Goal: Use online tool/utility: Utilize a website feature to perform a specific function

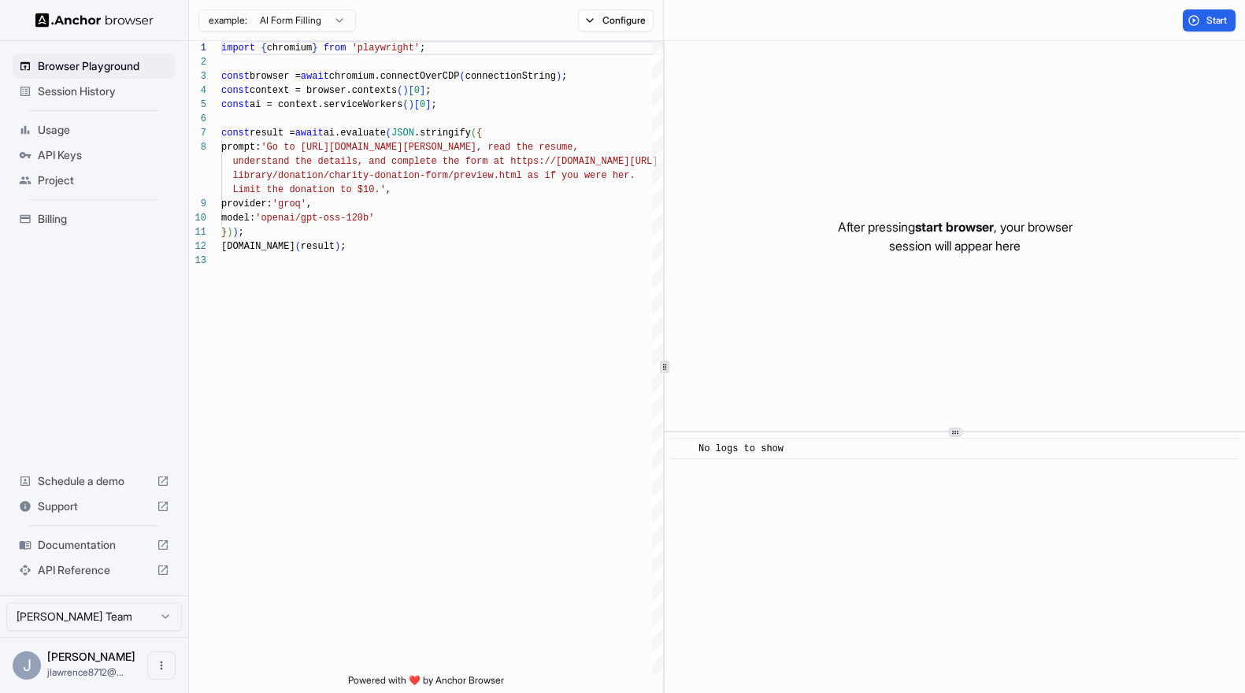
scroll to position [99, 0]
click at [1199, 20] on button "Start" at bounding box center [1208, 20] width 53 height 22
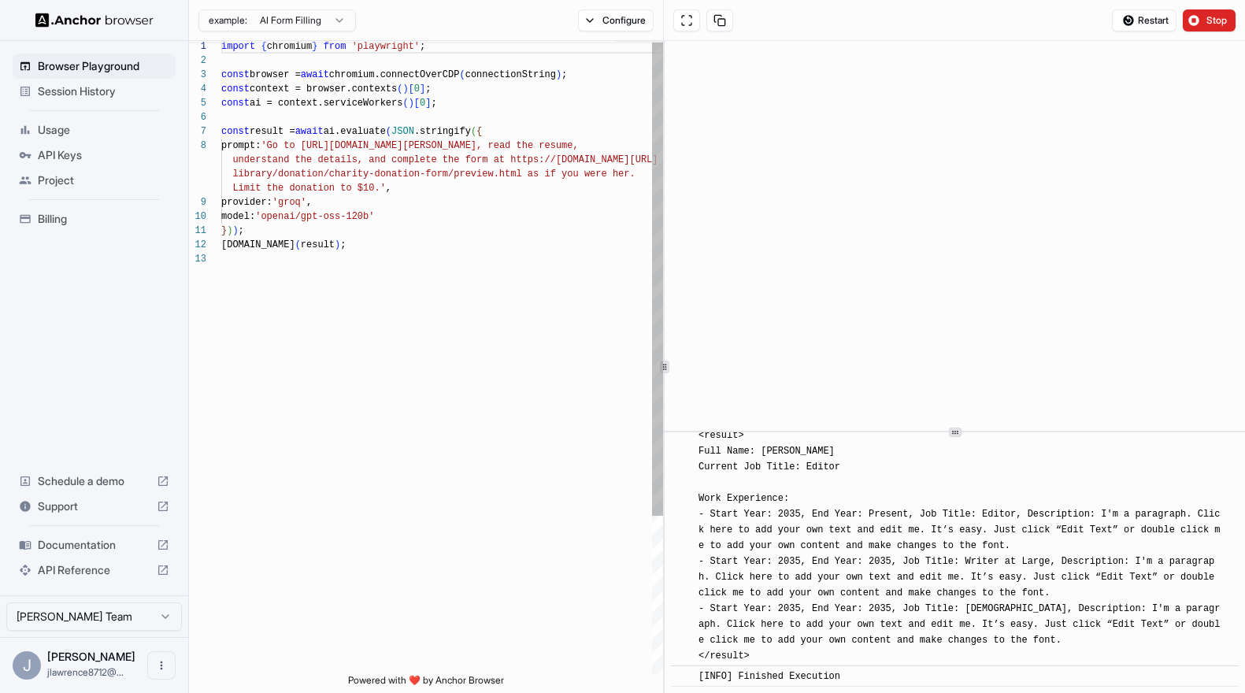
scroll to position [1794, 0]
click at [593, 24] on button "Configure" at bounding box center [616, 20] width 76 height 22
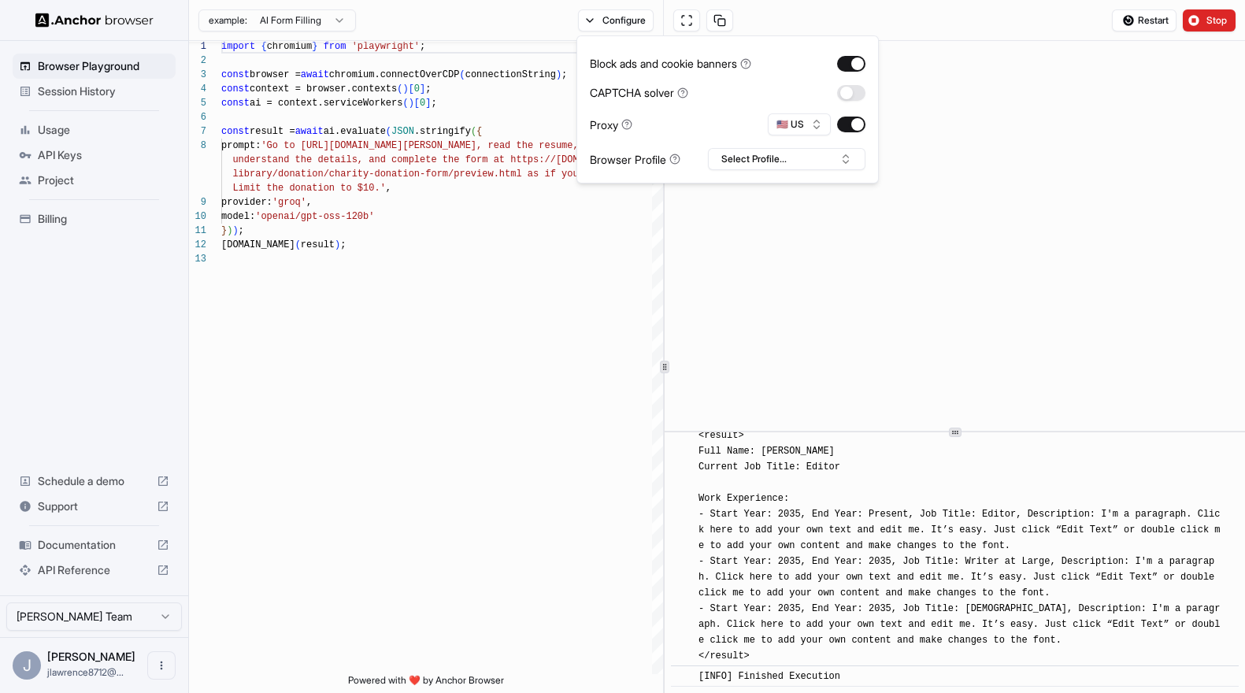
click at [546, 18] on div "example: AI Form Filling Configure" at bounding box center [426, 20] width 475 height 41
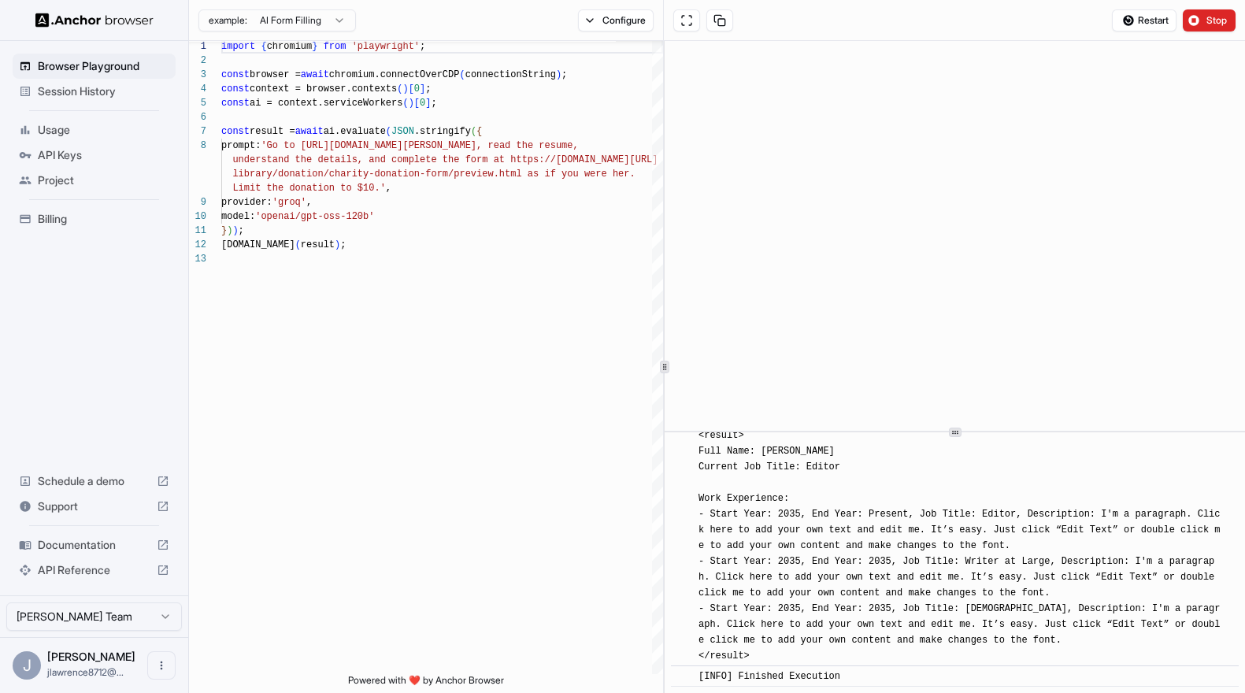
click at [312, 18] on html "Browser Playground Session History Usage API Keys Project Billing Schedule a de…" at bounding box center [622, 346] width 1245 height 693
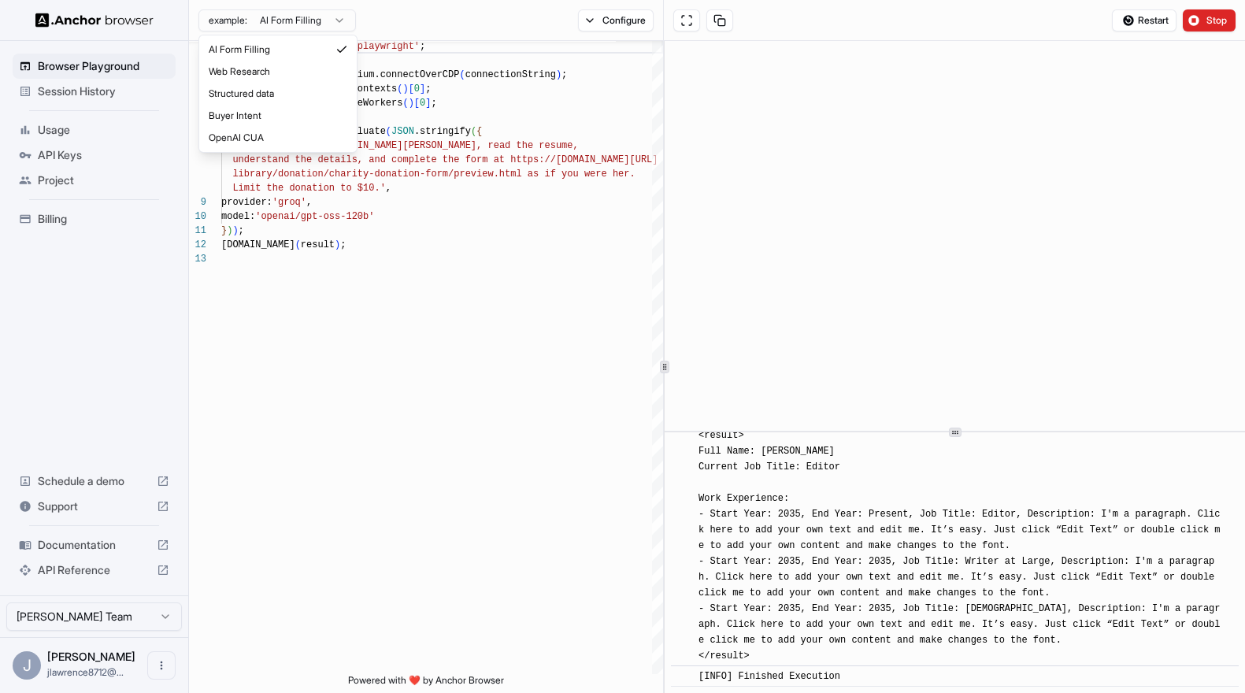
type textarea "**********"
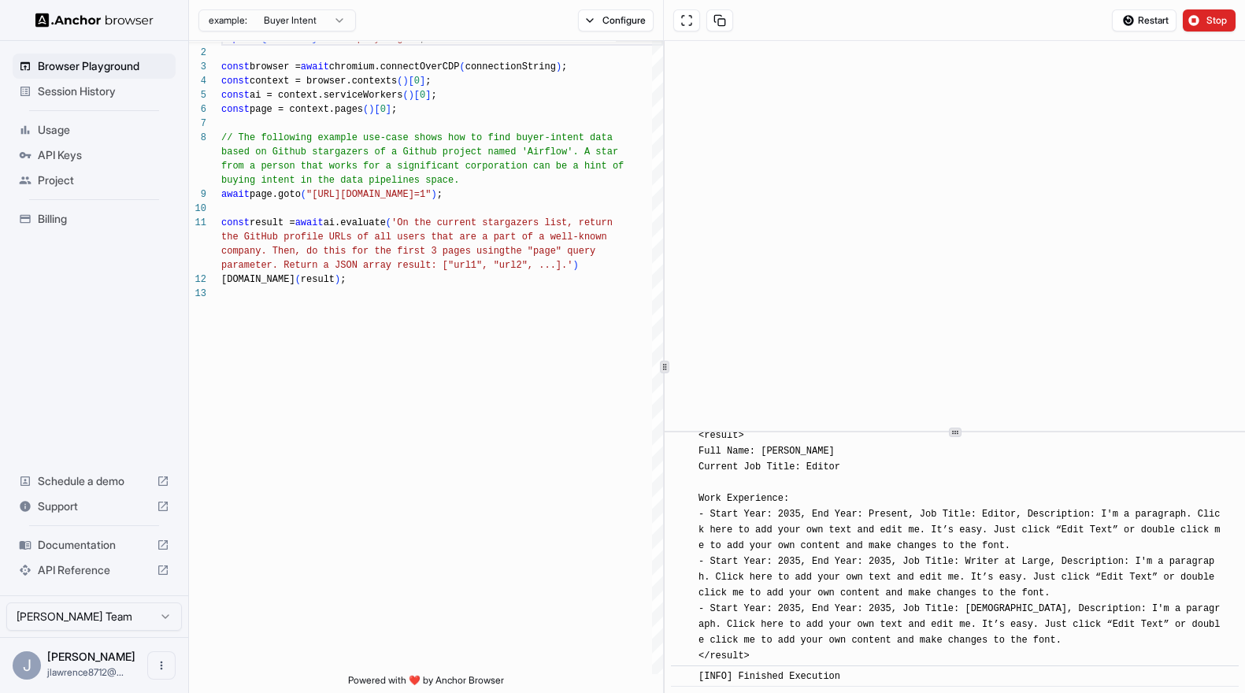
drag, startPoint x: 1231, startPoint y: 14, endPoint x: 1214, endPoint y: 16, distance: 17.4
click at [1231, 14] on button "Stop" at bounding box center [1208, 20] width 53 height 22
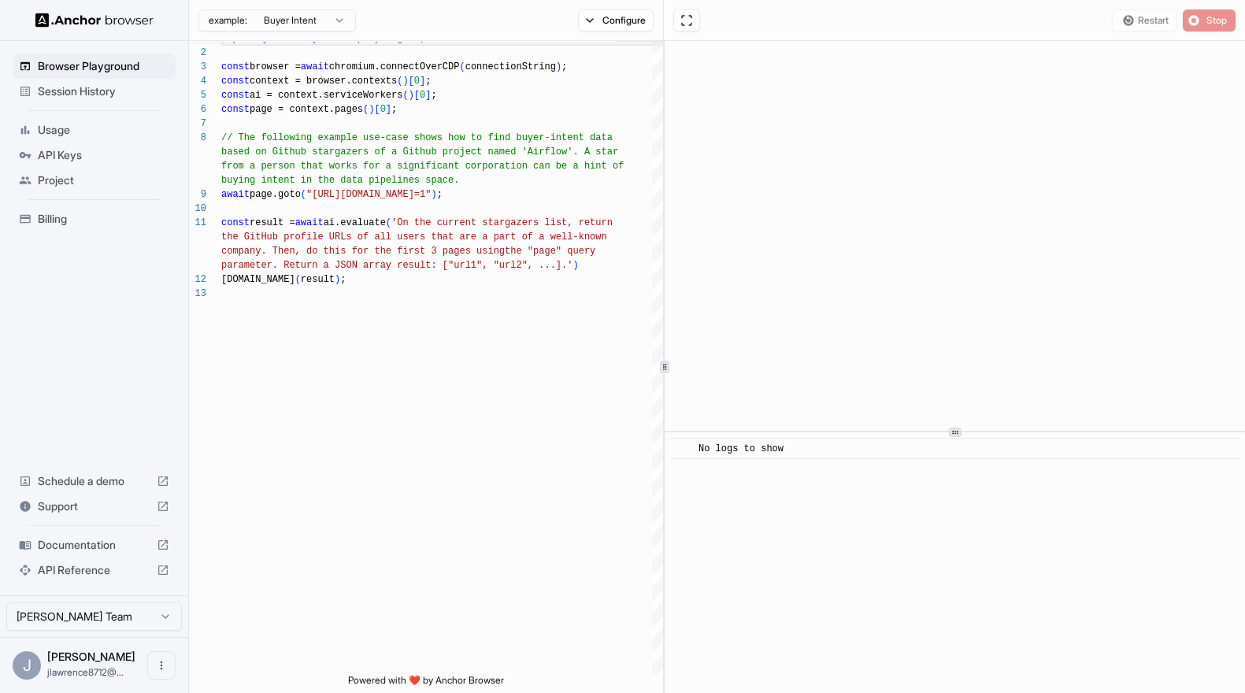
scroll to position [0, 0]
click at [1208, 18] on span "Start" at bounding box center [1217, 20] width 22 height 13
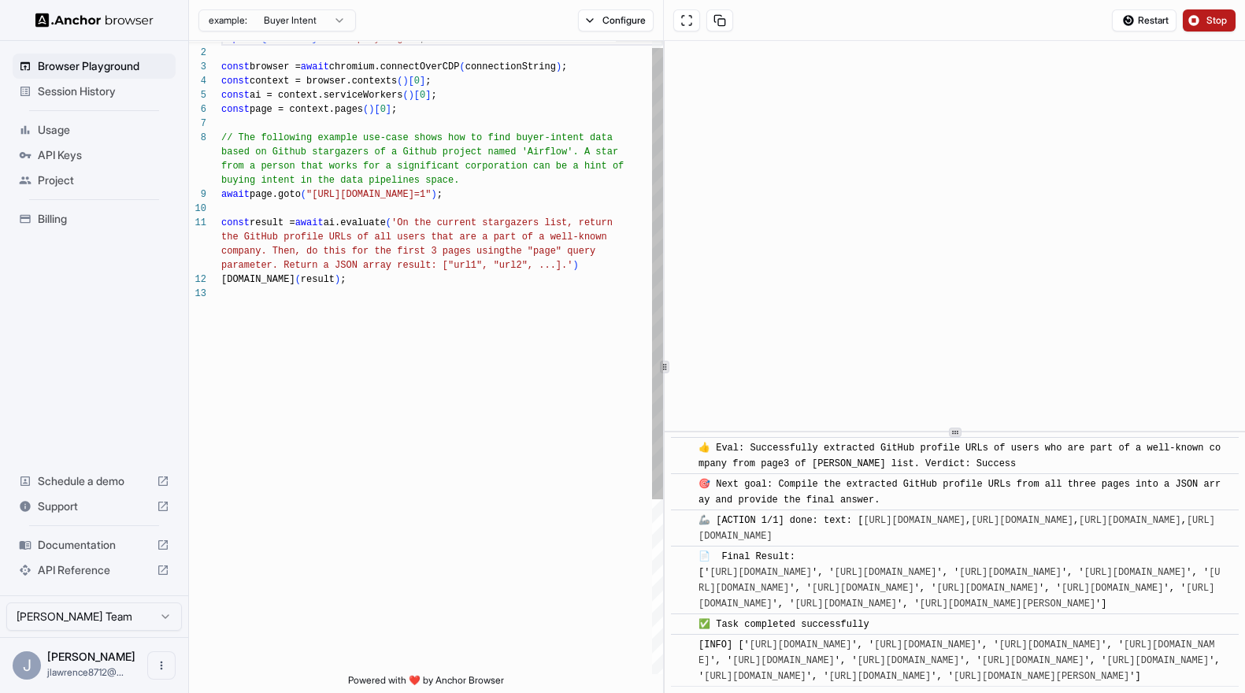
scroll to position [1160, 0]
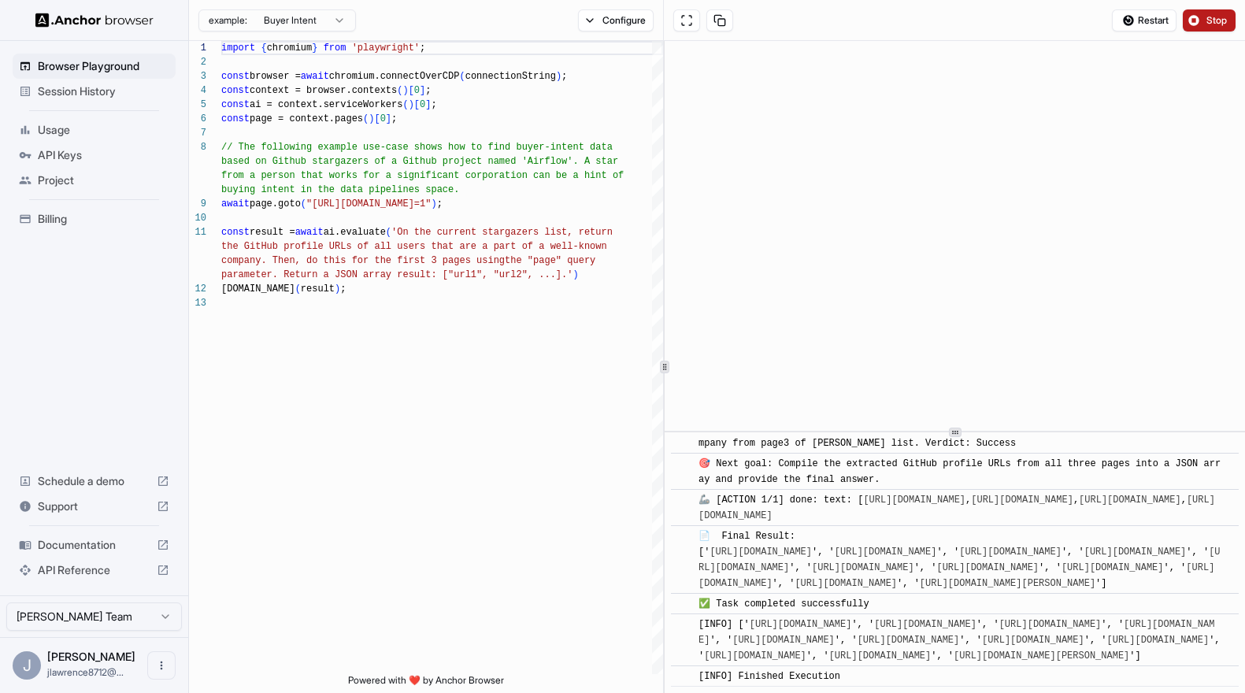
click at [50, 127] on span "Usage" at bounding box center [103, 130] width 131 height 16
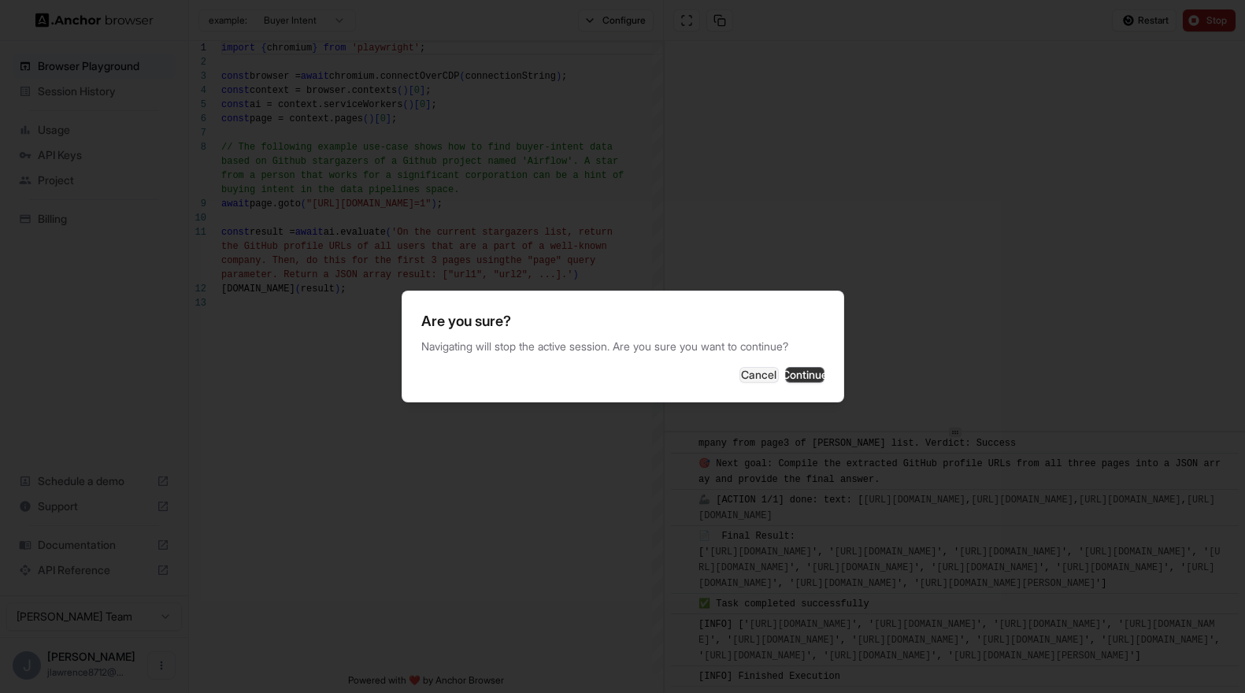
click at [791, 372] on button "Continue" at bounding box center [804, 375] width 39 height 16
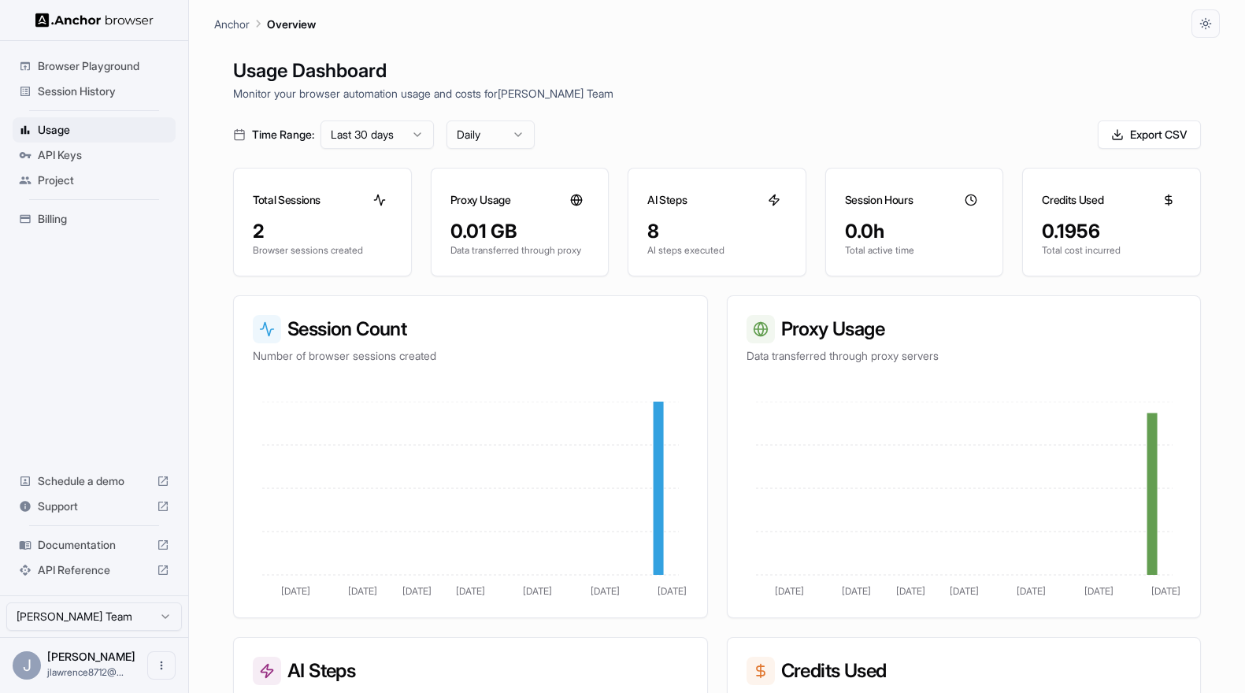
click at [80, 63] on span "Browser Playground" at bounding box center [103, 66] width 131 height 16
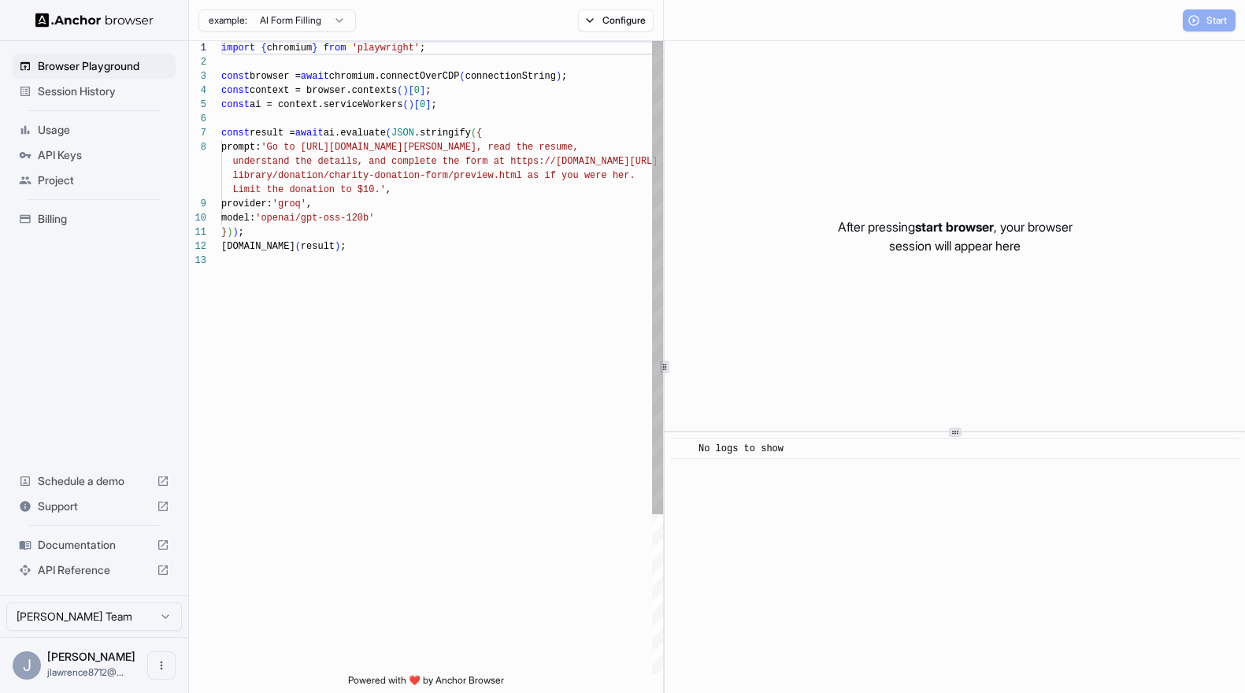
scroll to position [99, 0]
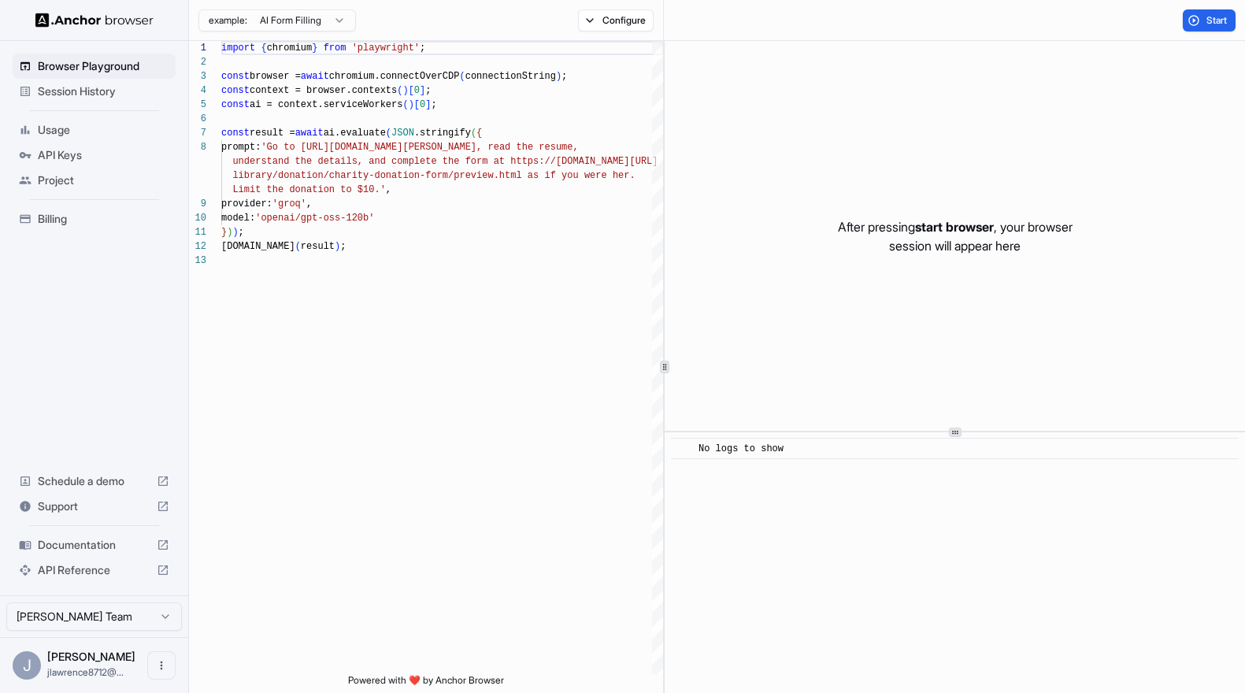
click at [80, 17] on img at bounding box center [94, 20] width 118 height 15
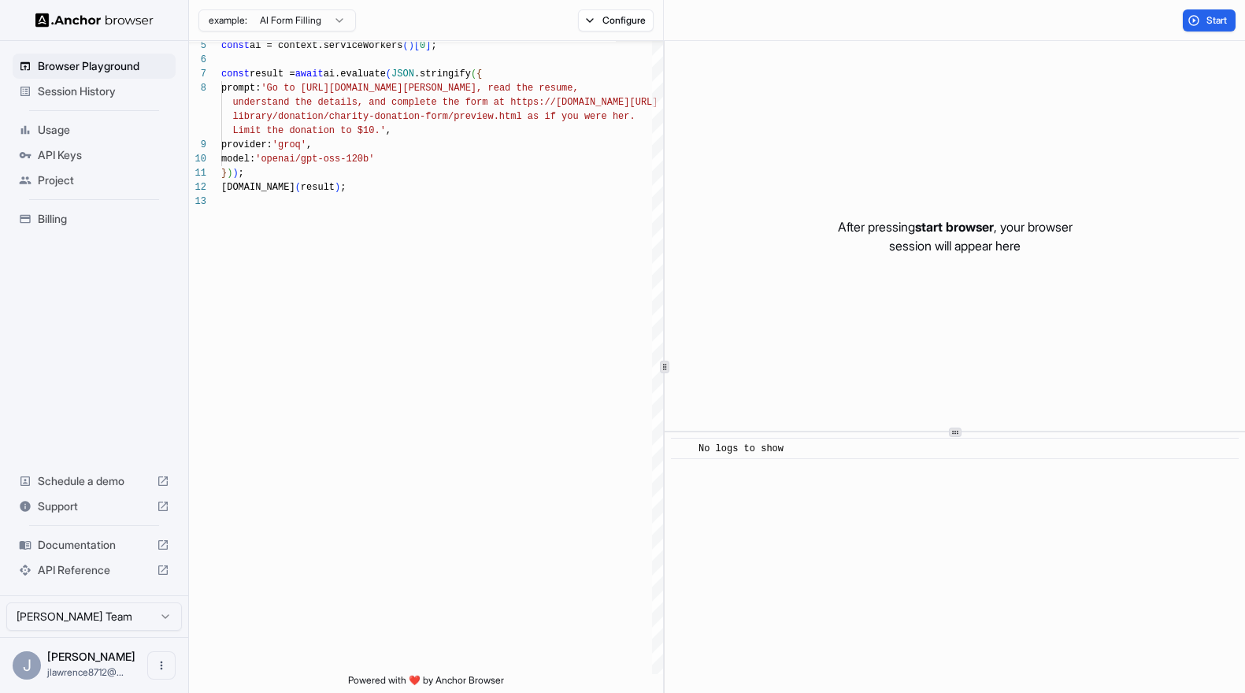
click at [97, 620] on html "Browser Playground Session History Usage API Keys Project Billing Schedule a de…" at bounding box center [622, 346] width 1245 height 693
click at [79, 372] on html "Browser Playground Session History Usage API Keys Project Billing Schedule a de…" at bounding box center [622, 346] width 1245 height 693
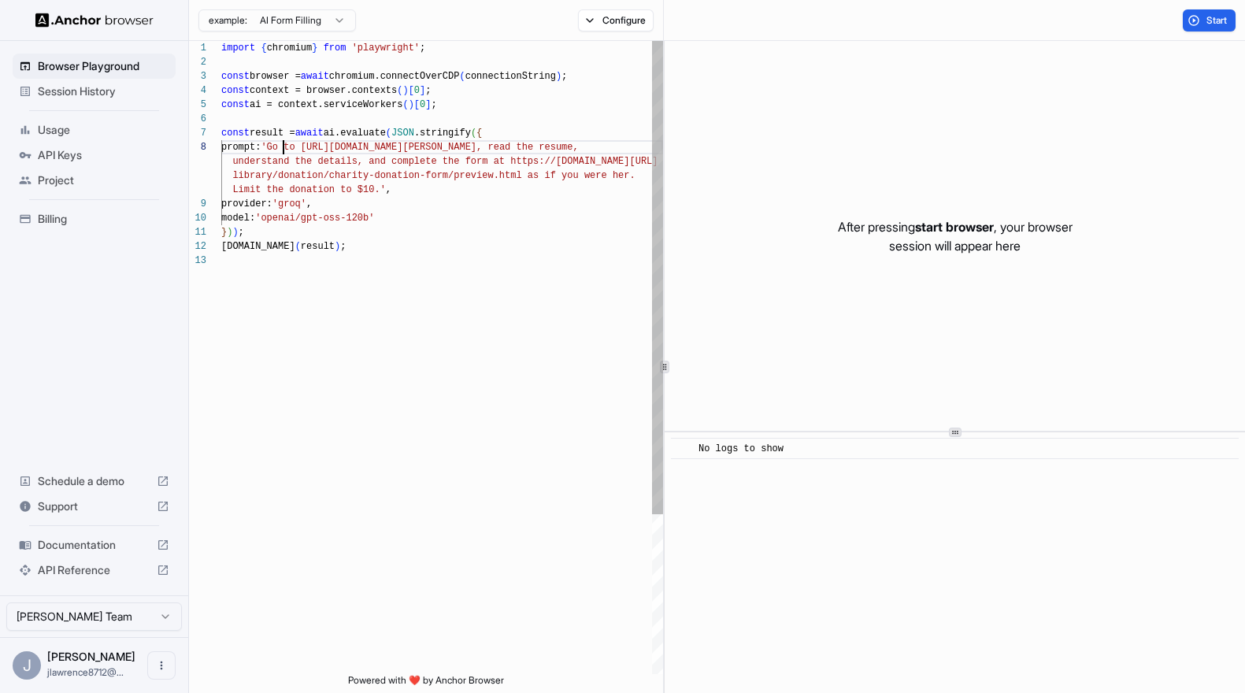
scroll to position [99, 0]
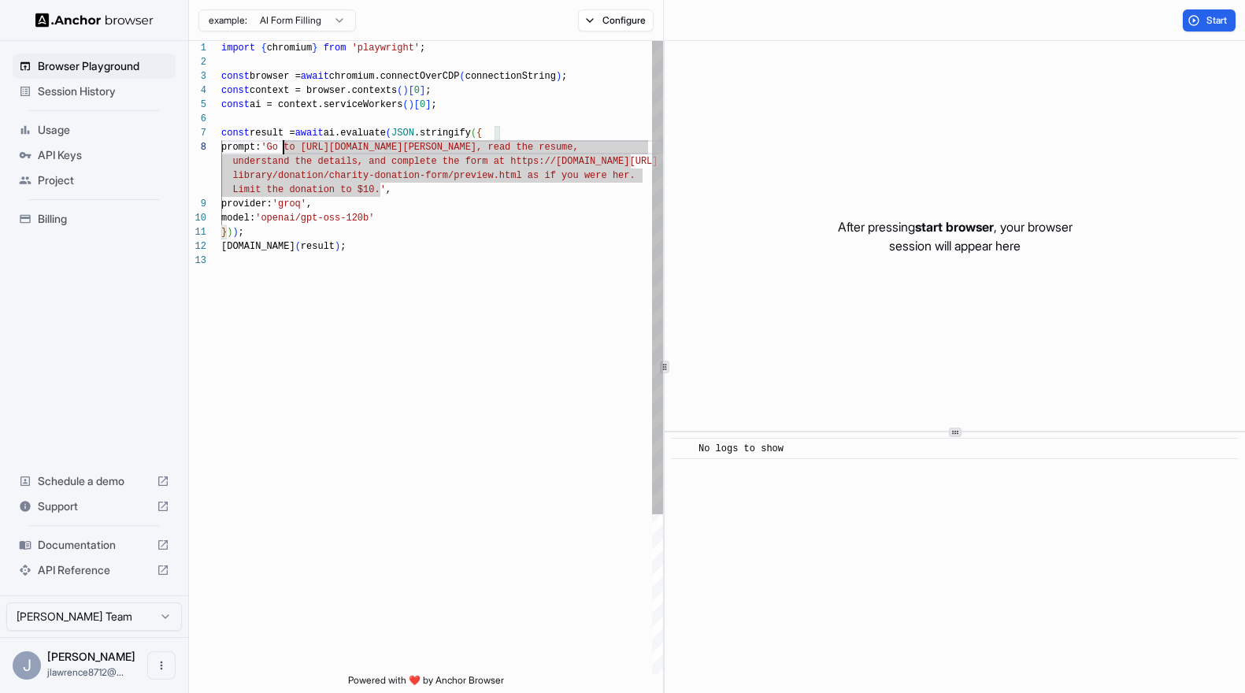
type textarea "**********"
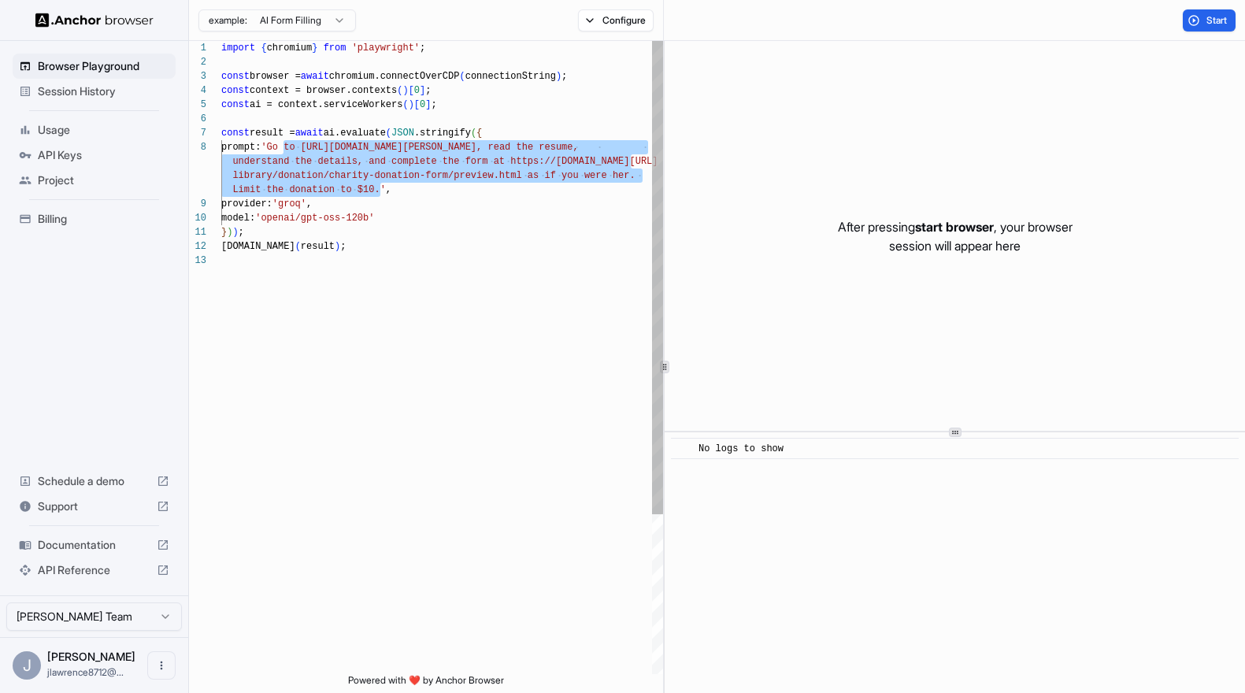
drag, startPoint x: 283, startPoint y: 147, endPoint x: 382, endPoint y: 193, distance: 109.2
click at [382, 193] on div "const browser = await chromium.connectOverCDP ( connectionString ) ; const cont…" at bounding box center [442, 463] width 442 height 845
